Goal: Task Accomplishment & Management: Manage account settings

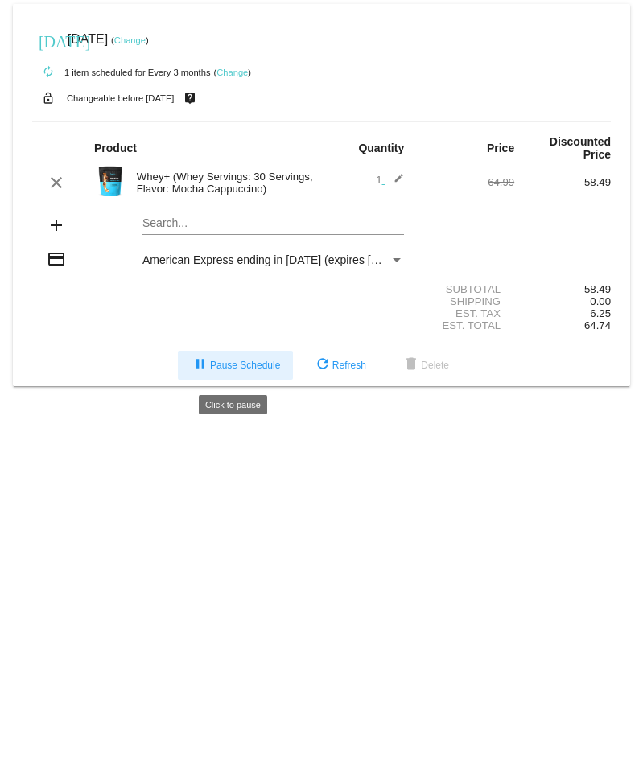
click at [245, 364] on span "pause Pause Schedule" at bounding box center [235, 365] width 89 height 11
click at [163, 465] on body "[DATE] [DATE] ( Change ) autorenew 1 item scheduled for Every 3 months ( Change…" at bounding box center [321, 383] width 643 height 766
click at [396, 179] on mat-icon "edit" at bounding box center [394, 182] width 19 height 19
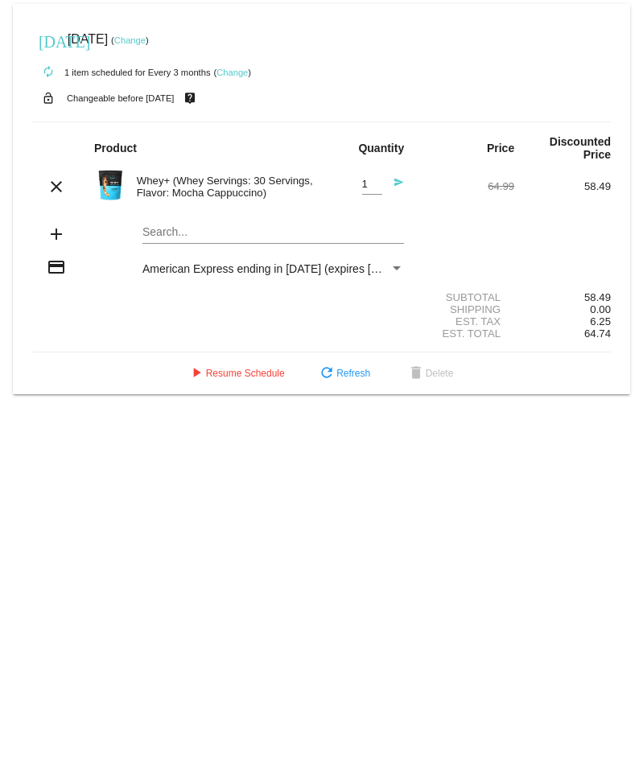
click at [173, 184] on div "Whey+ (Whey Servings: 30 Servings, Flavor: Mocha Cappuccino)" at bounding box center [225, 187] width 193 height 24
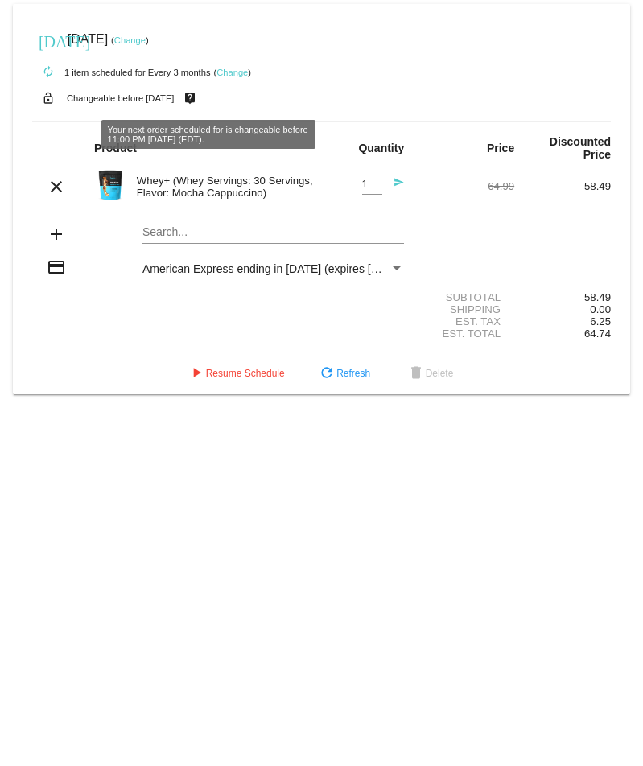
click at [228, 66] on div "autorenew 1 item scheduled for Every 3 months ( Change )" at bounding box center [321, 72] width 579 height 32
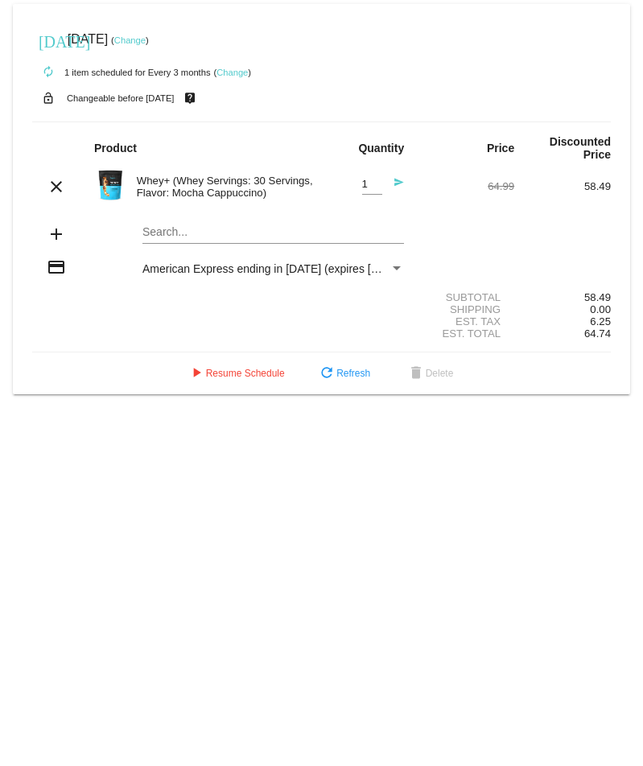
click at [229, 72] on link "Change" at bounding box center [232, 73] width 31 height 10
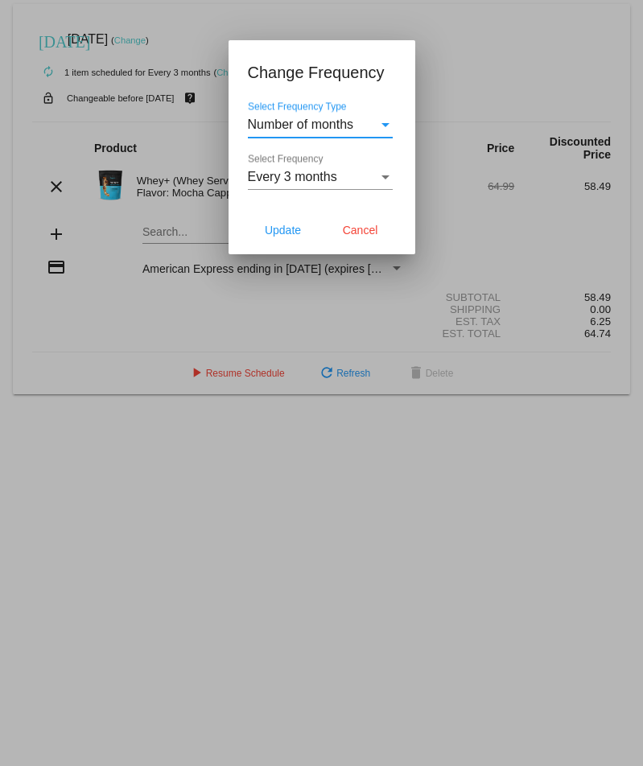
click at [200, 135] on div at bounding box center [321, 383] width 643 height 766
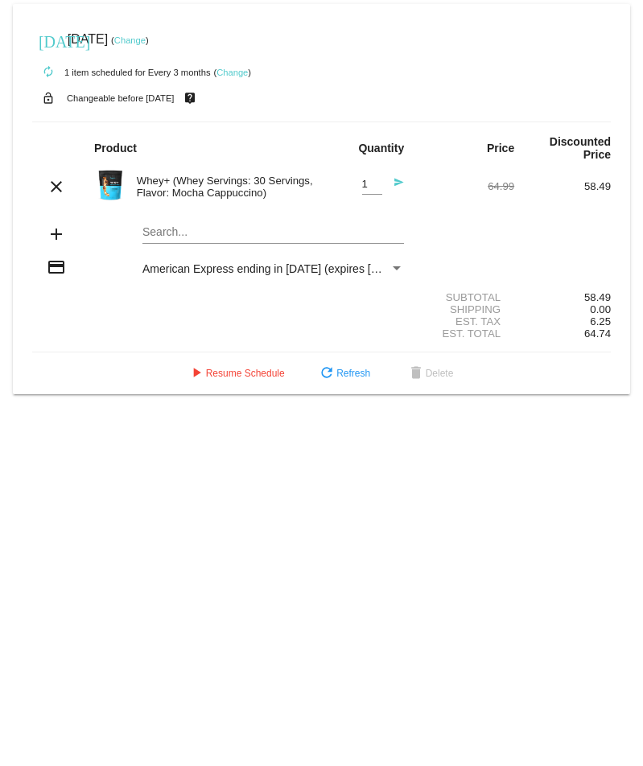
click at [225, 187] on div "Whey+ (Whey Servings: 30 Servings, Flavor: Mocha Cappuccino)" at bounding box center [225, 187] width 193 height 24
click at [337, 371] on button "refresh Refresh" at bounding box center [343, 373] width 79 height 29
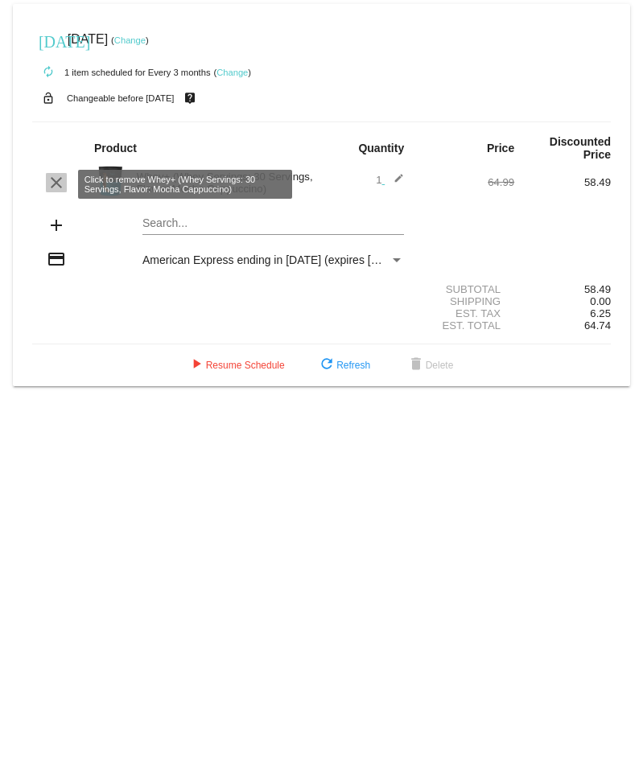
click at [47, 182] on mat-icon "clear" at bounding box center [56, 182] width 19 height 19
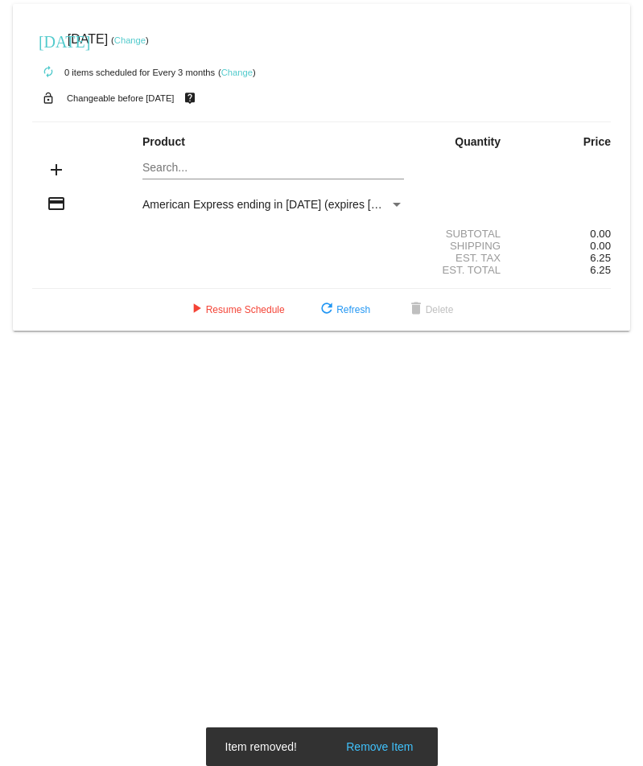
click at [153, 164] on mat-card "[DATE] [DATE] ( Change ) autorenew 0 items scheduled for Every 3 months ( Chang…" at bounding box center [321, 167] width 617 height 327
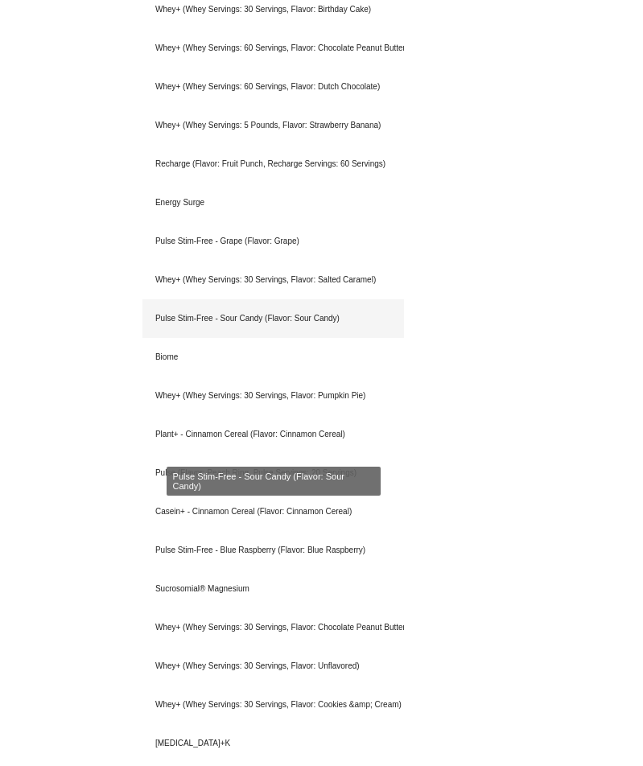
scroll to position [1426, 0]
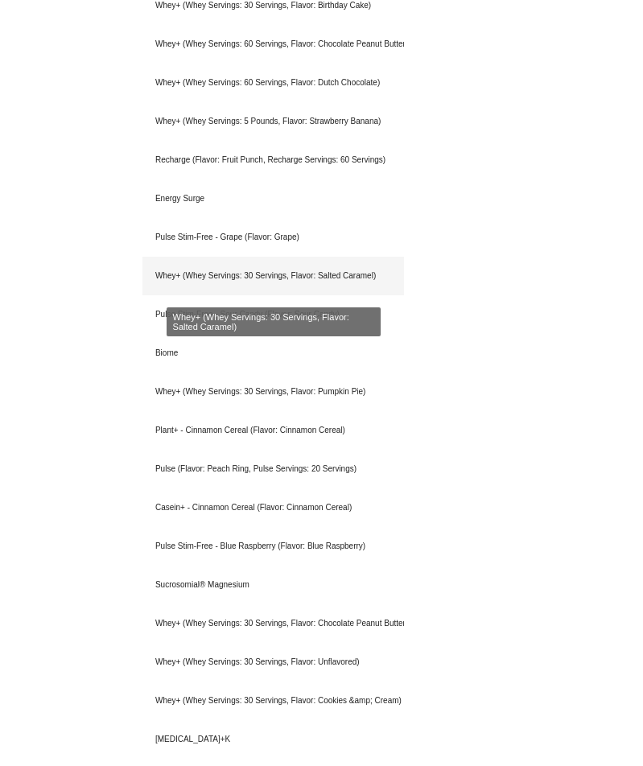
click at [250, 272] on div "Whey+ (Whey Servings: 30 Servings, Flavor: Salted Caramel)" at bounding box center [273, 276] width 262 height 39
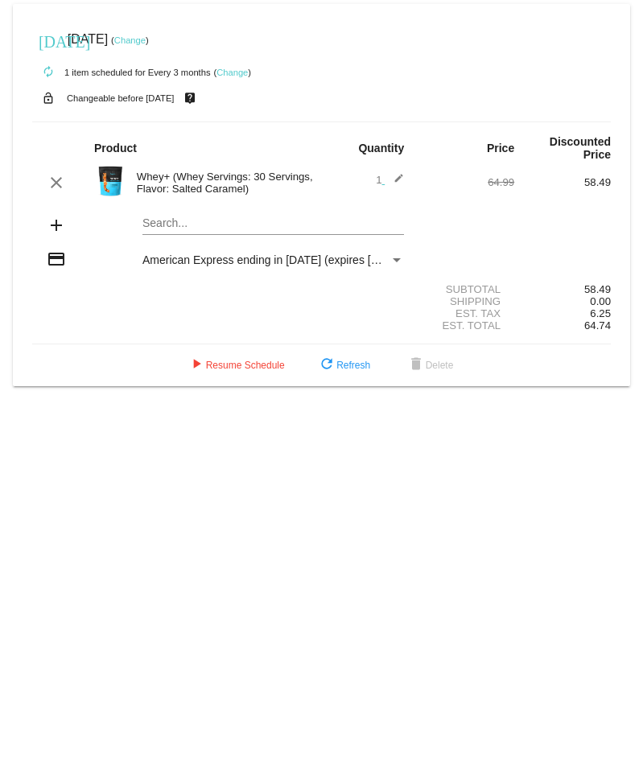
click at [198, 480] on body "[DATE] [DATE] ( Change ) autorenew 1 item scheduled for Every 3 months ( Change…" at bounding box center [321, 383] width 643 height 766
